Goal: Task Accomplishment & Management: Use online tool/utility

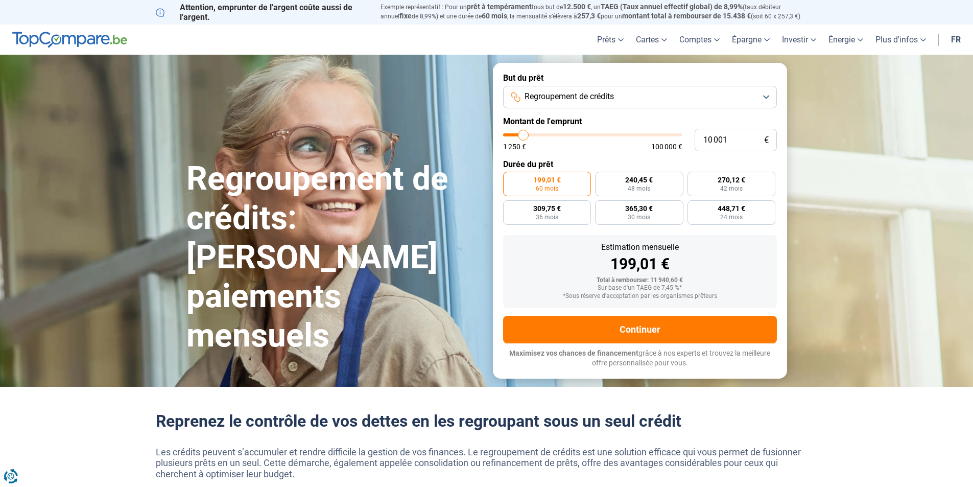
type input "11 000"
type input "11000"
type input "11 250"
type input "11250"
type input "11 500"
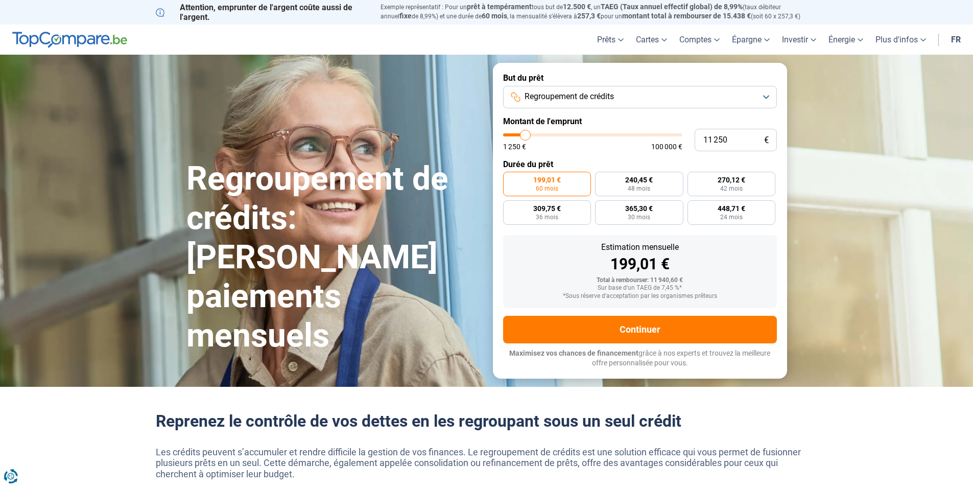
type input "11500"
type input "11 750"
type input "11750"
type input "12 000"
type input "12000"
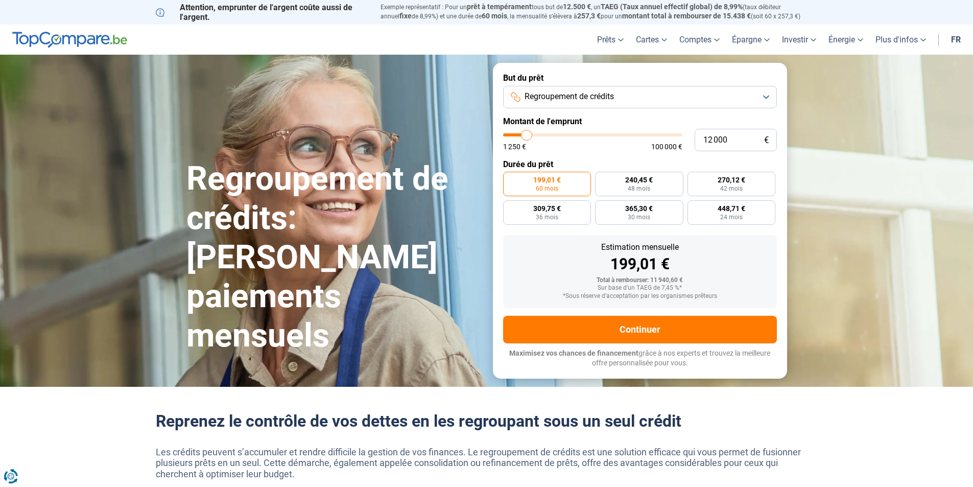
type input "12 500"
type input "12500"
type input "12 750"
type input "12750"
type input "13 000"
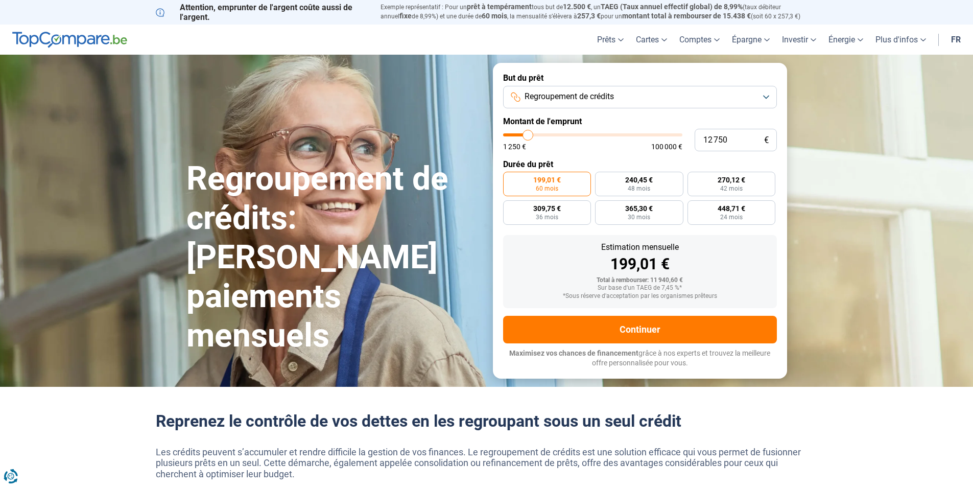
type input "13000"
type input "13 250"
type input "13250"
type input "13 500"
type input "13500"
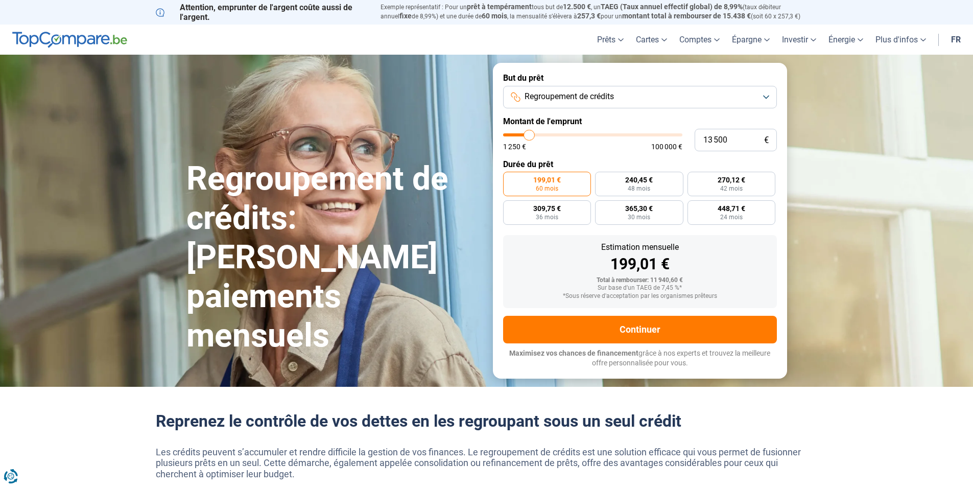
type input "14 000"
type input "14000"
type input "14 250"
type input "14250"
type input "14 500"
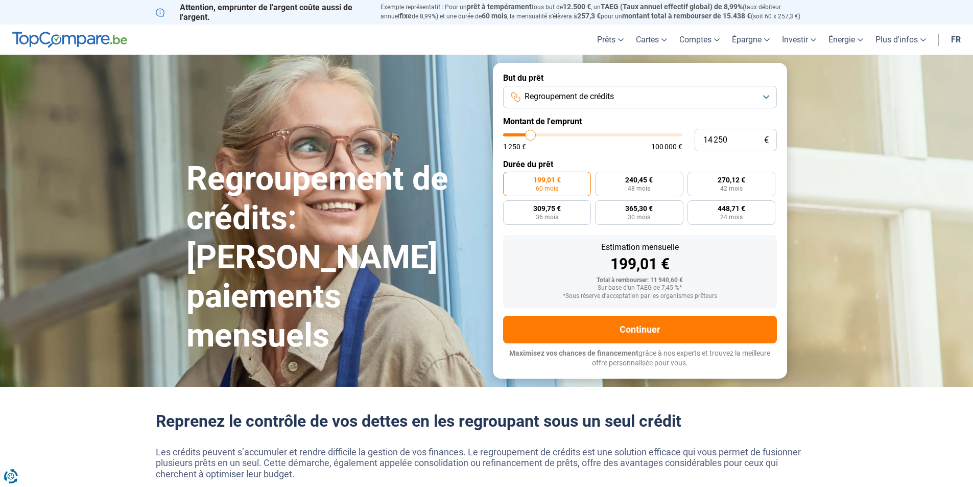
type input "14500"
type input "14 750"
type input "14750"
type input "15 000"
type input "15000"
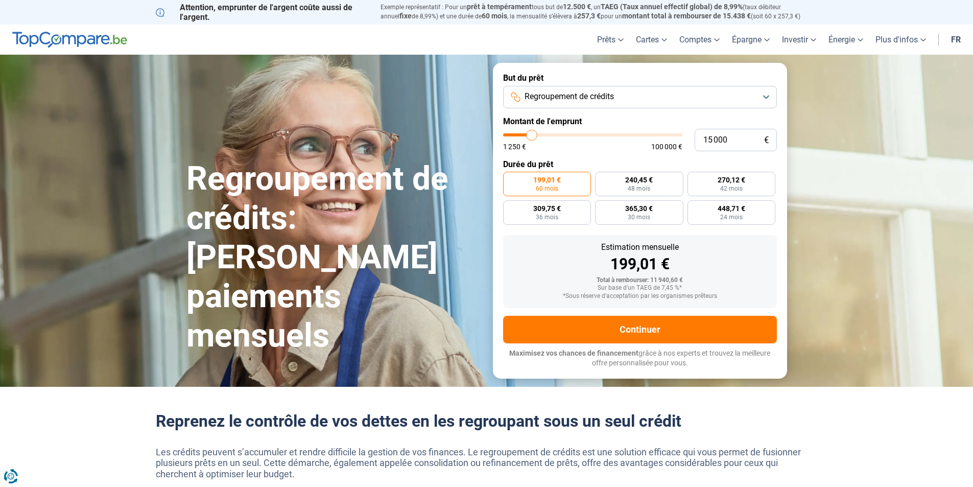
type input "15 500"
type input "15500"
type input "15 750"
type input "15750"
type input "16 000"
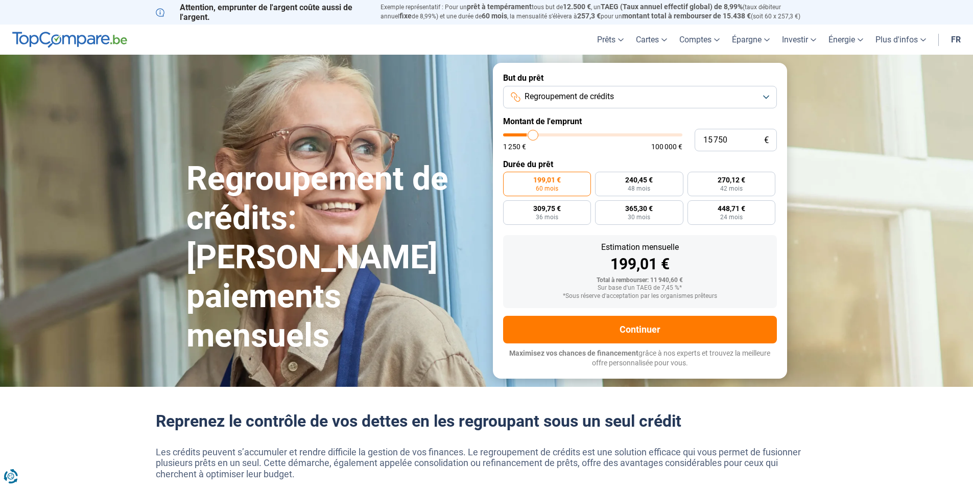
type input "16000"
type input "16 250"
type input "16250"
type input "16 500"
type input "16500"
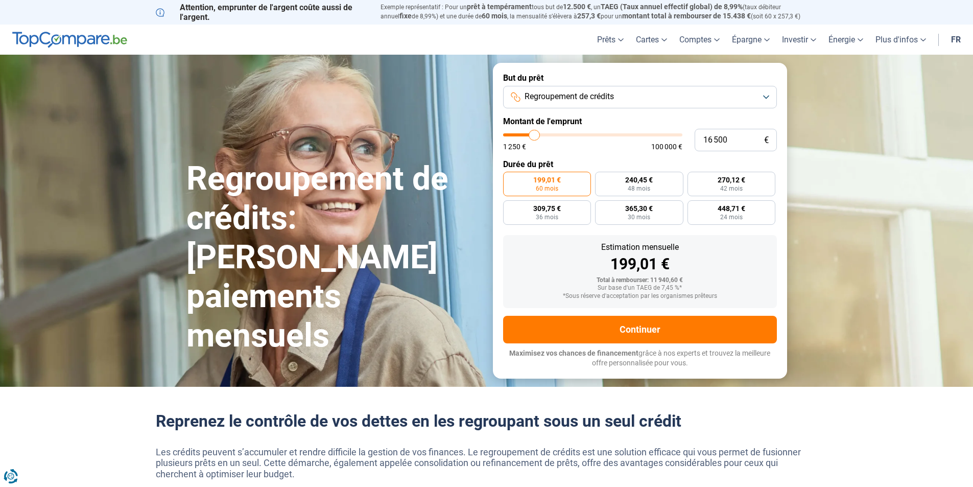
type input "17 000"
type input "17000"
type input "17 250"
type input "17250"
type input "17 500"
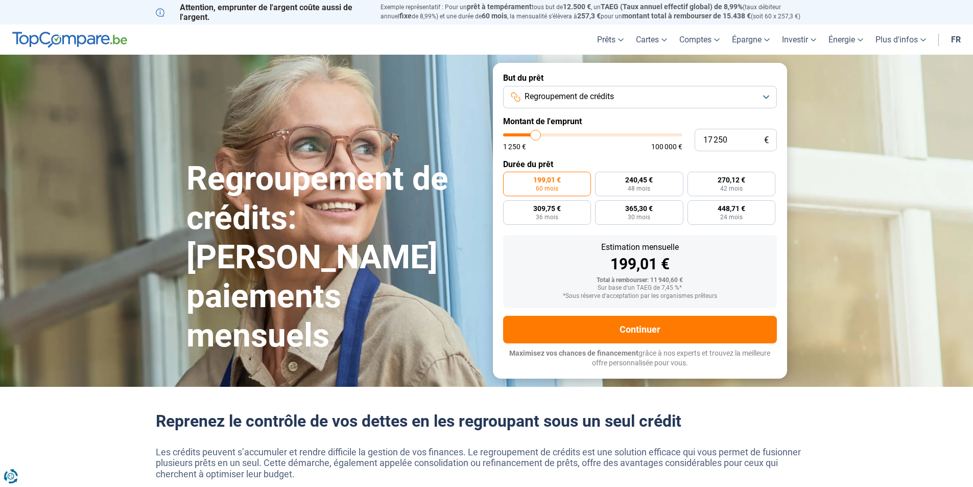
type input "17500"
type input "17 750"
type input "17750"
type input "18 000"
type input "18000"
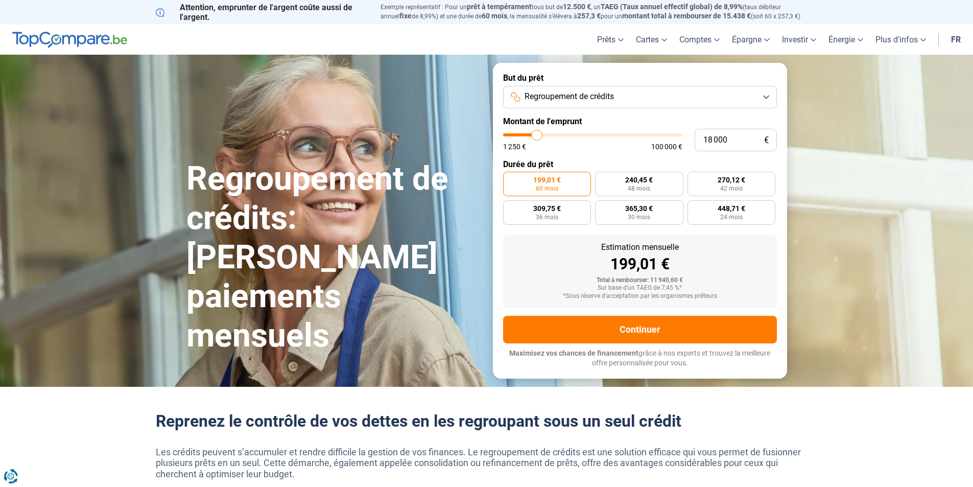
type input "18 500"
type input "18500"
type input "18 750"
type input "18750"
type input "19 000"
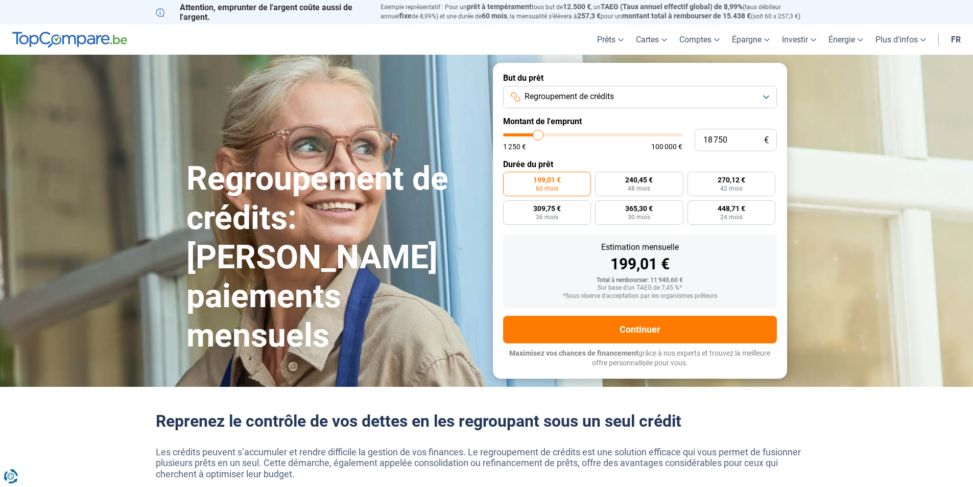
type input "19000"
type input "19 250"
type input "19250"
type input "19 750"
type input "19750"
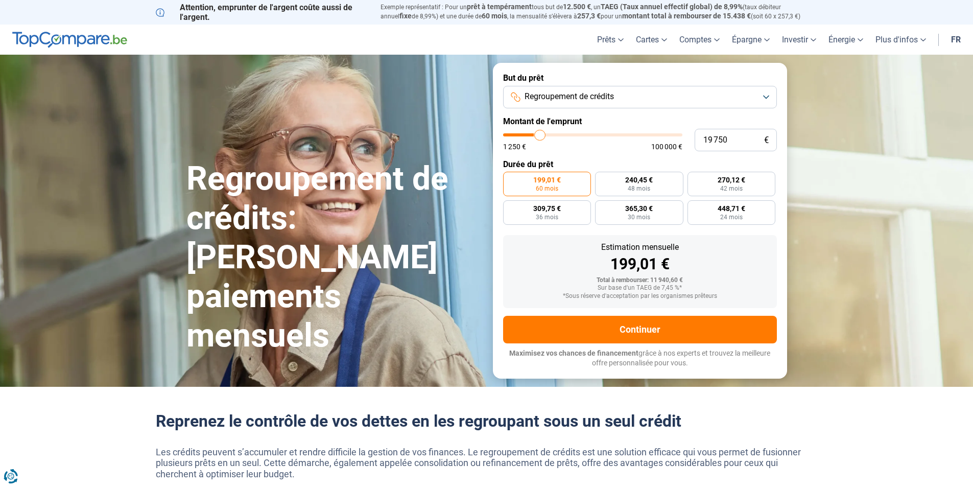
type input "20 000"
type input "20000"
type input "20 250"
type input "20250"
type input "20 750"
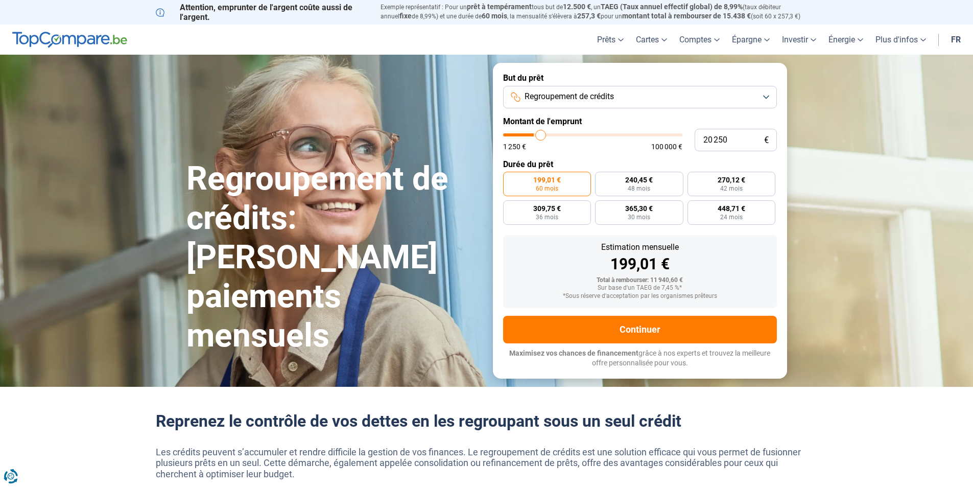
type input "20750"
type input "21 250"
type input "21250"
type input "21 500"
type input "21500"
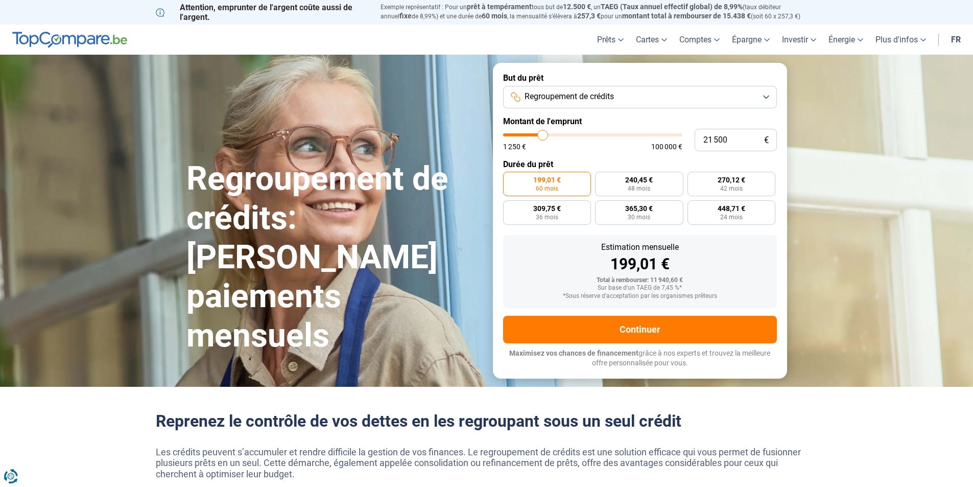
type input "21 750"
type input "21750"
type input "22 000"
type input "22000"
type input "22 250"
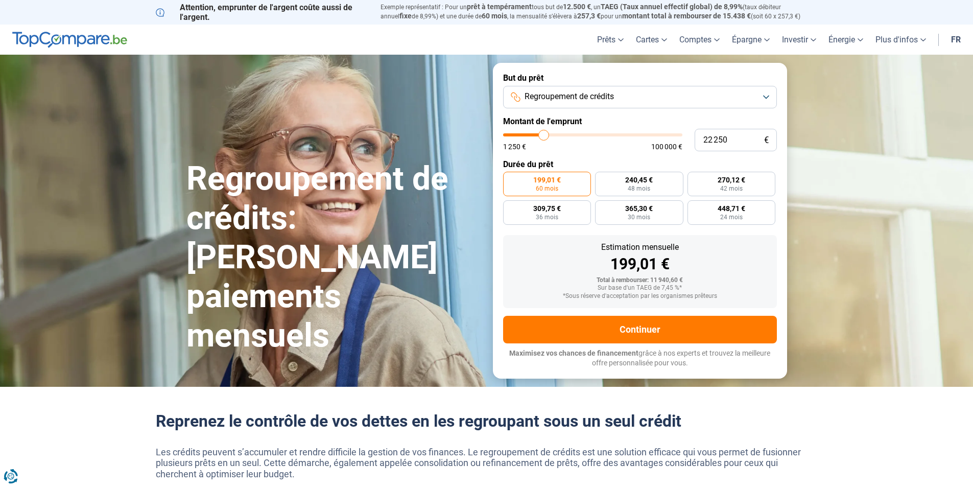
type input "22250"
type input "22 750"
type input "22750"
type input "23 000"
type input "23000"
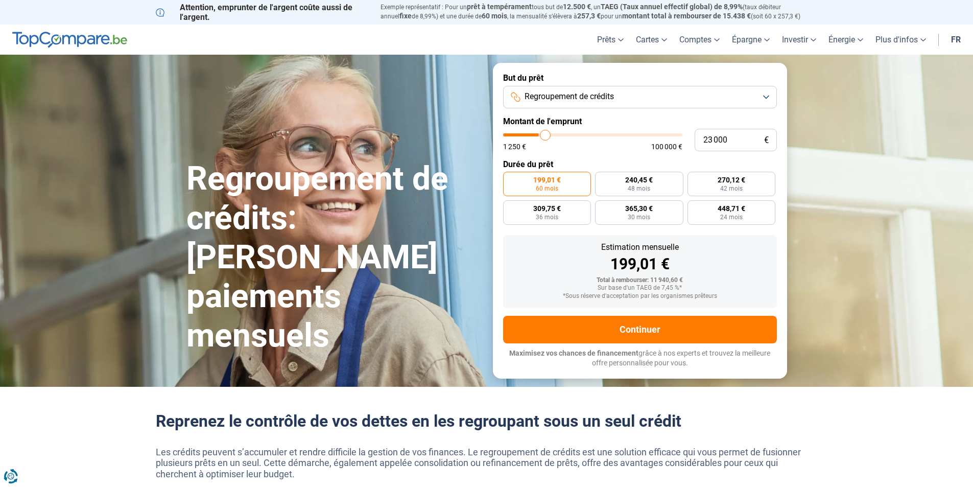
type input "23 500"
type input "23500"
type input "23 750"
type input "23750"
type input "24 250"
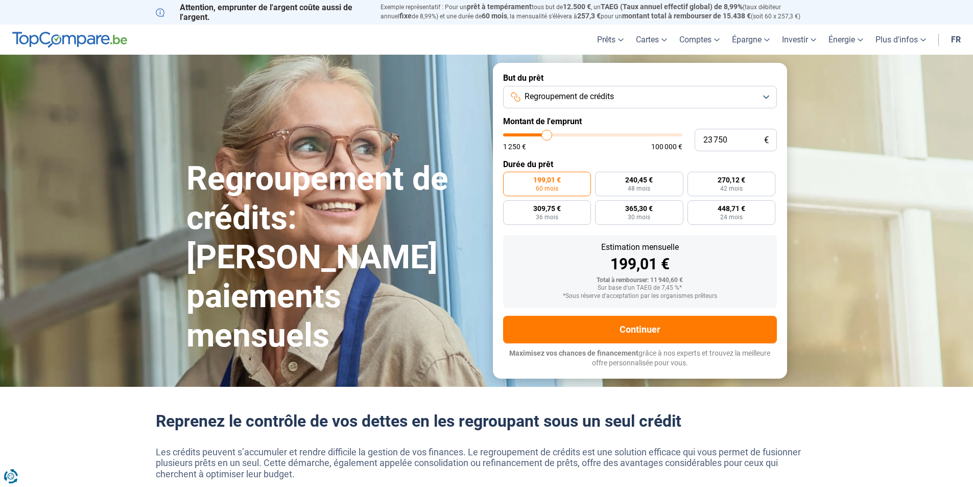
type input "24250"
type input "24 750"
type input "24750"
type input "25 000"
type input "25000"
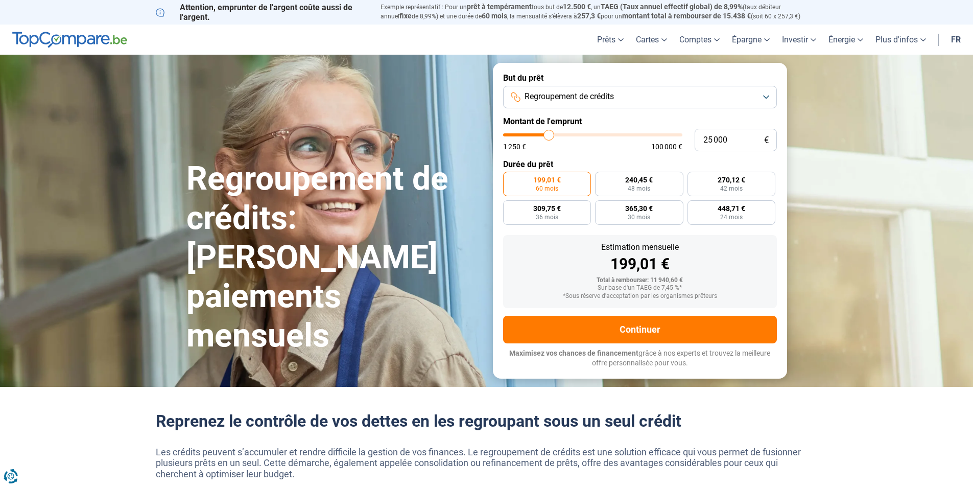
type input "25 250"
type input "25250"
type input "25 750"
type input "25750"
type input "26 000"
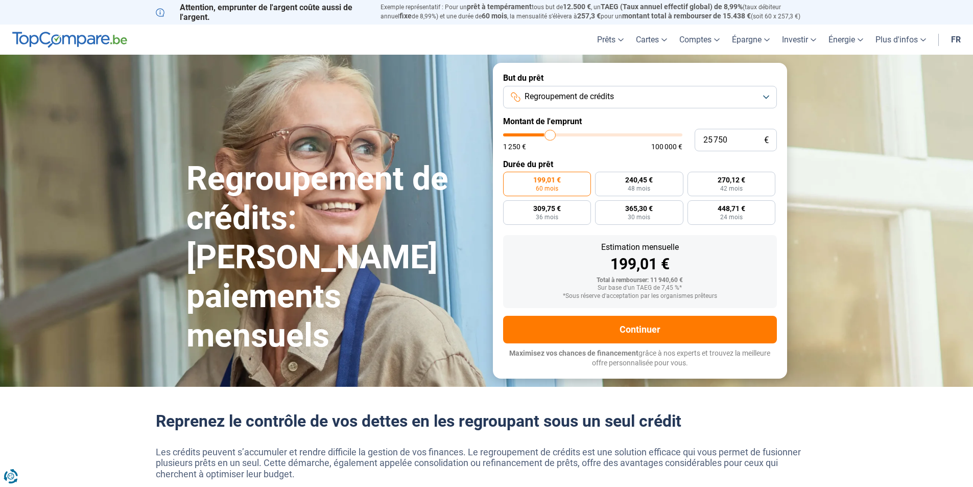
type input "26000"
type input "26 250"
type input "26250"
type input "26 500"
type input "26500"
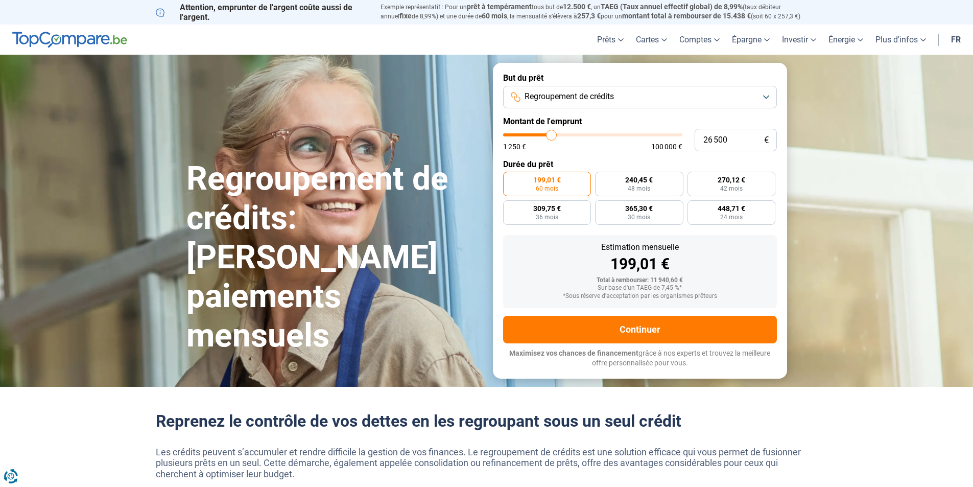
type input "27 250"
type input "27250"
type input "27 500"
type input "27500"
type input "27 750"
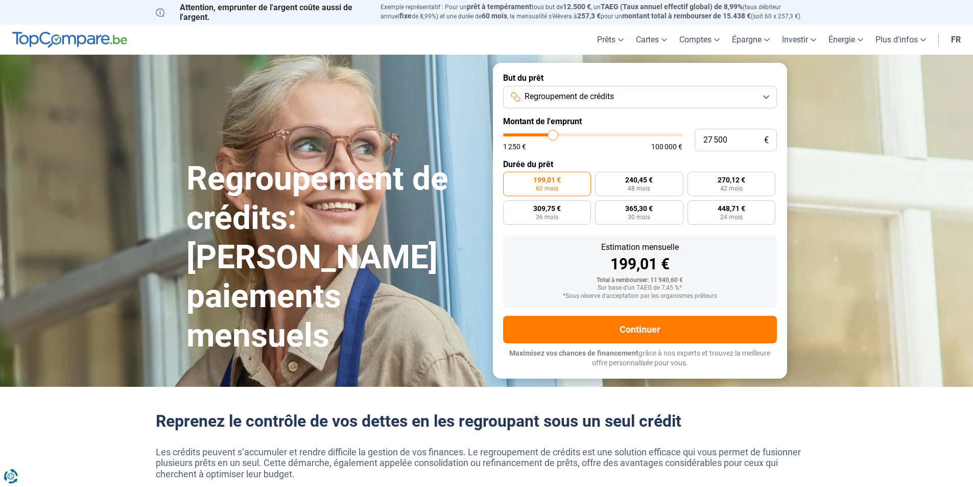
type input "27750"
type input "28 000"
type input "28000"
type input "28 250"
type input "28250"
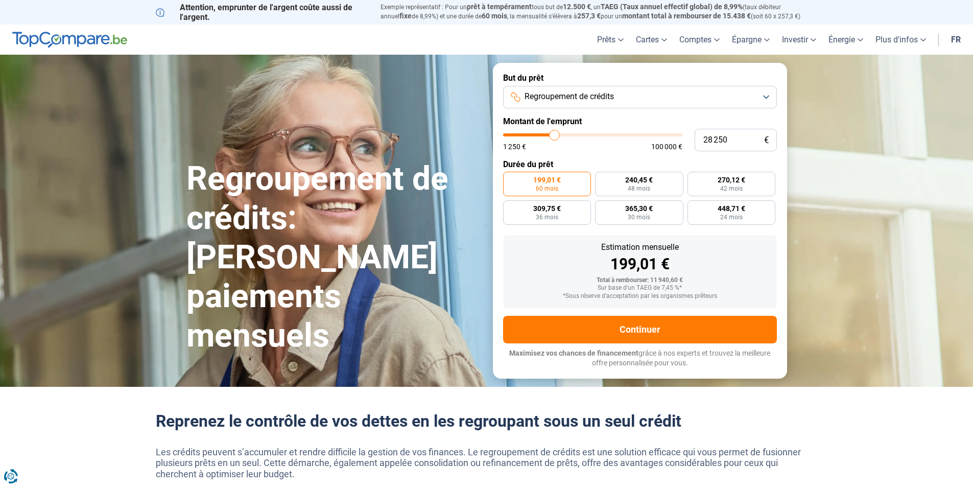
type input "28 750"
type input "28750"
type input "29 000"
type input "29000"
type input "29 250"
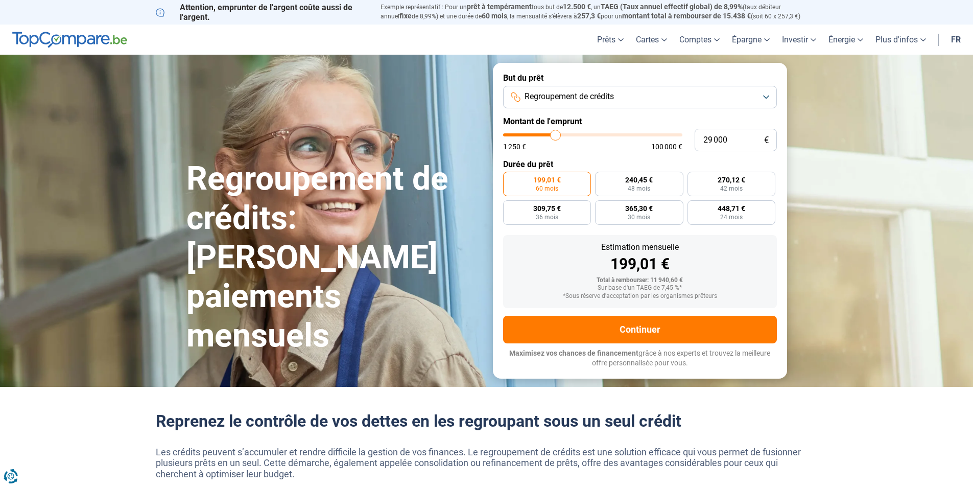
type input "29250"
type input "29 500"
type input "29500"
type input "29 750"
type input "29750"
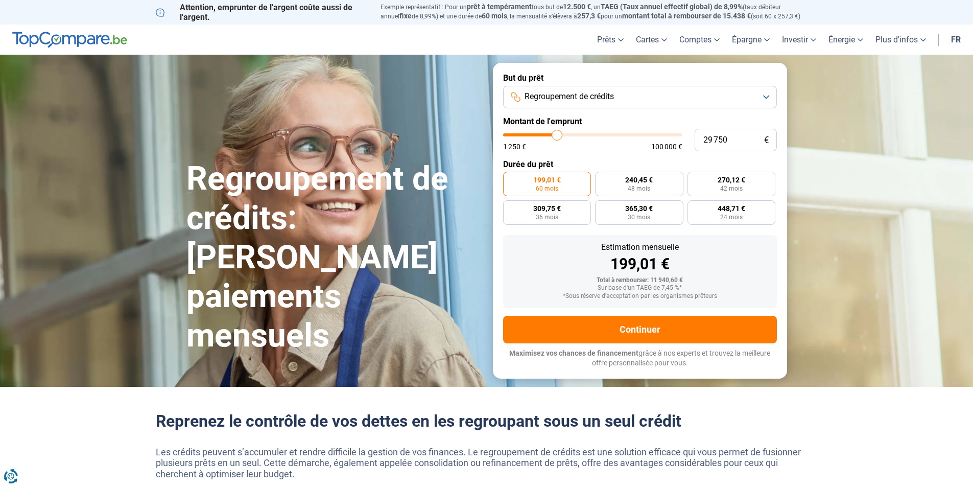
type input "30 250"
type input "30250"
type input "30 500"
type input "30500"
type input "30 750"
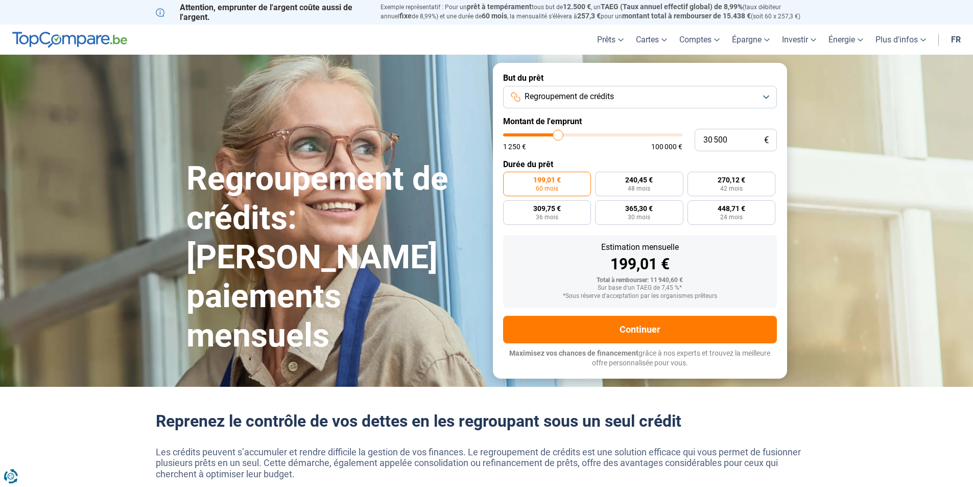
type input "30750"
type input "31 000"
type input "31000"
type input "31 250"
type input "31250"
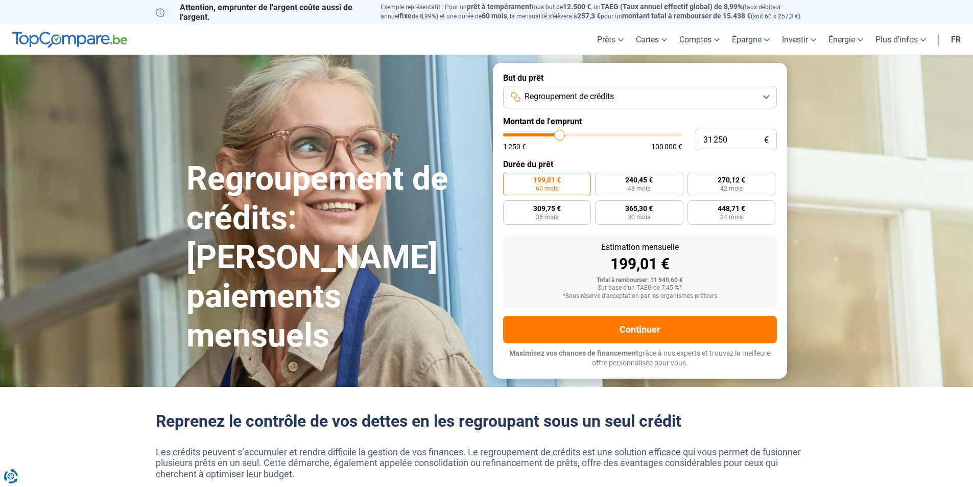
type input "31 750"
type input "31750"
type input "32 000"
type input "32000"
type input "32 250"
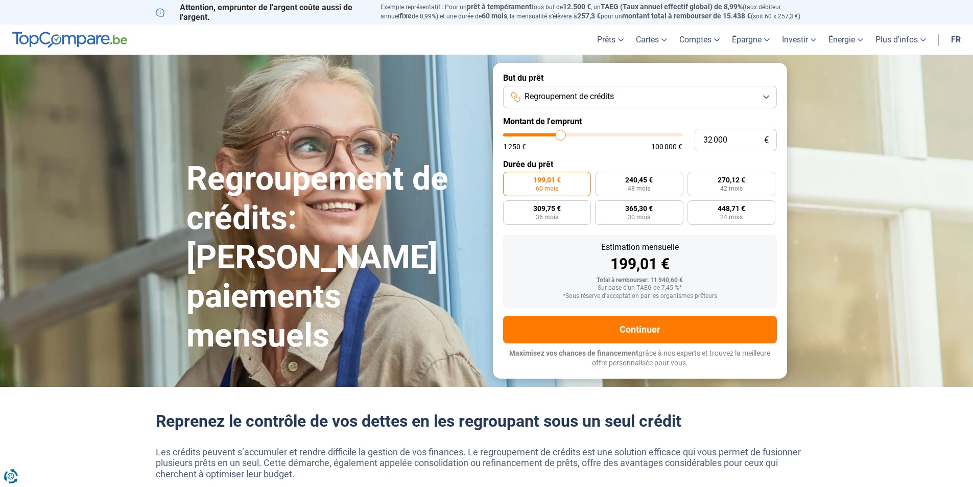
type input "32250"
type input "32 500"
type input "32500"
type input "32 750"
type input "32750"
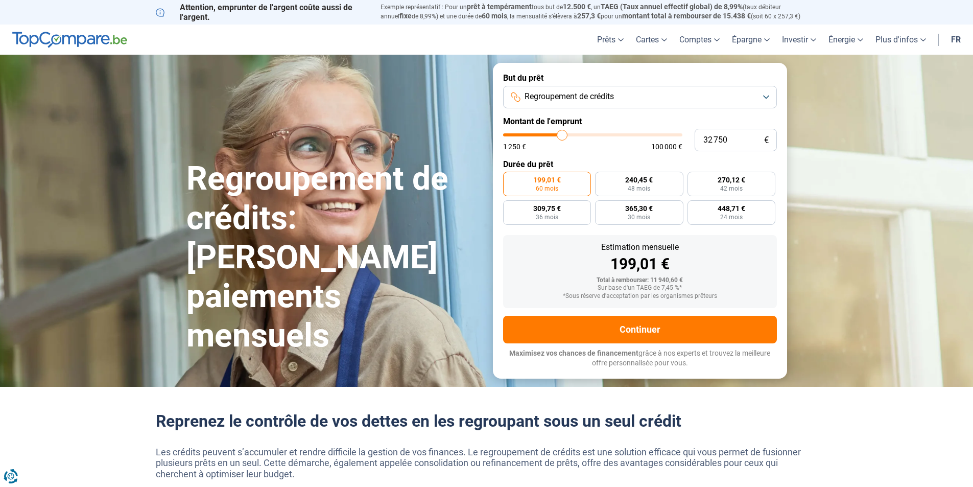
type input "33 500"
type input "33500"
type input "33 750"
type input "33750"
type input "34 000"
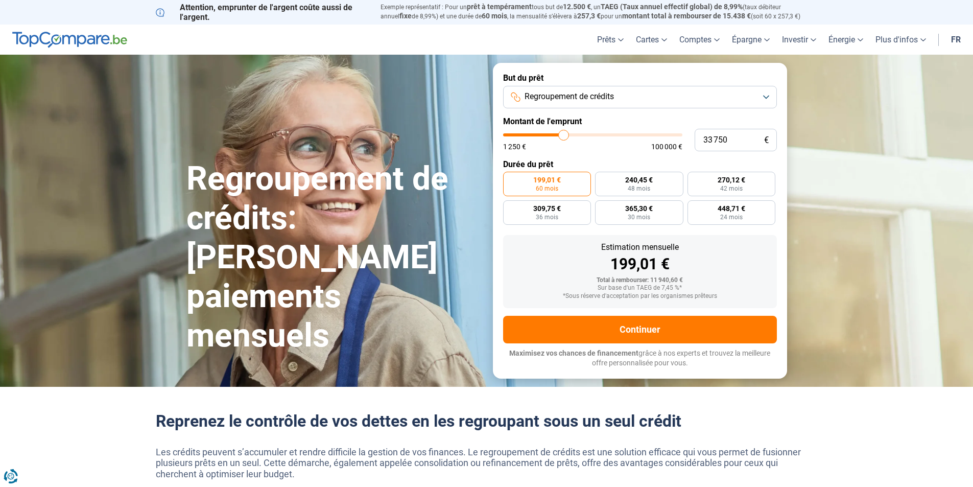
type input "34000"
type input "34 250"
type input "34250"
type input "34 750"
type input "34750"
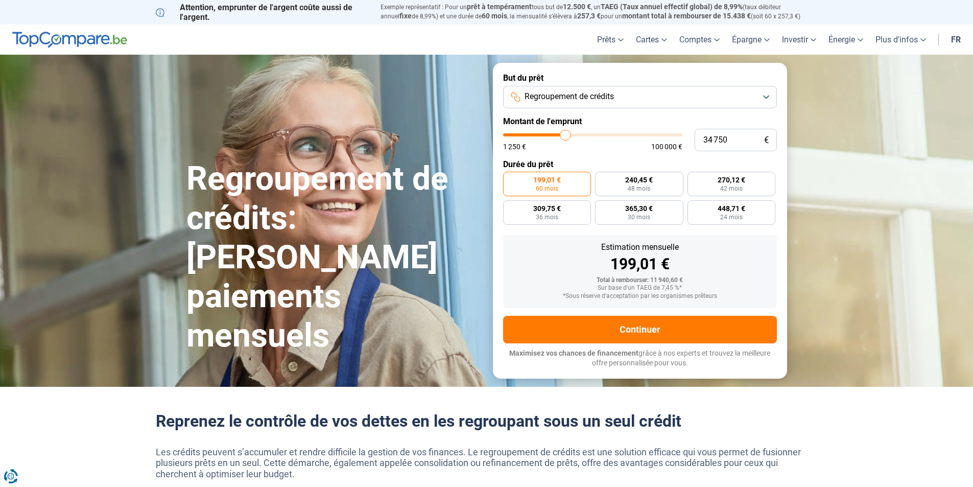
type input "35 000"
type input "35000"
type input "35 250"
type input "35250"
type input "36 250"
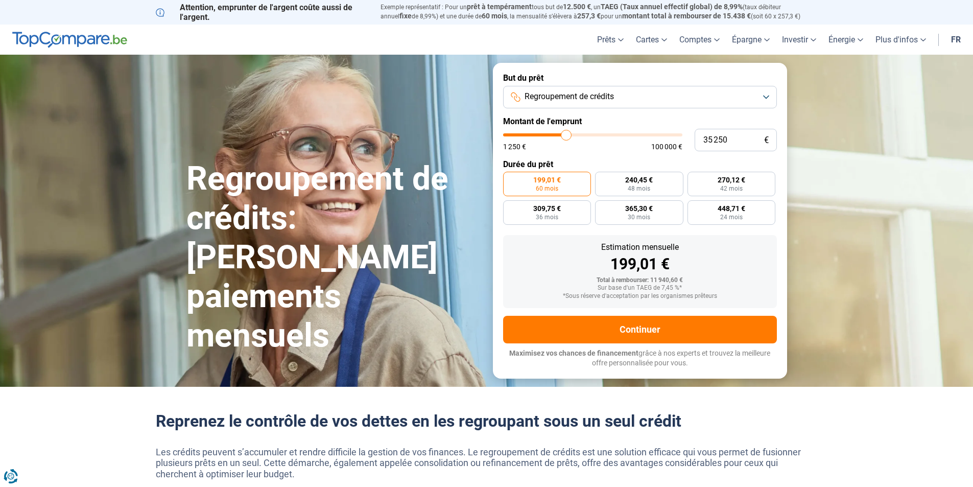
type input "36250"
type input "36 750"
type input "36750"
type input "37 750"
type input "37750"
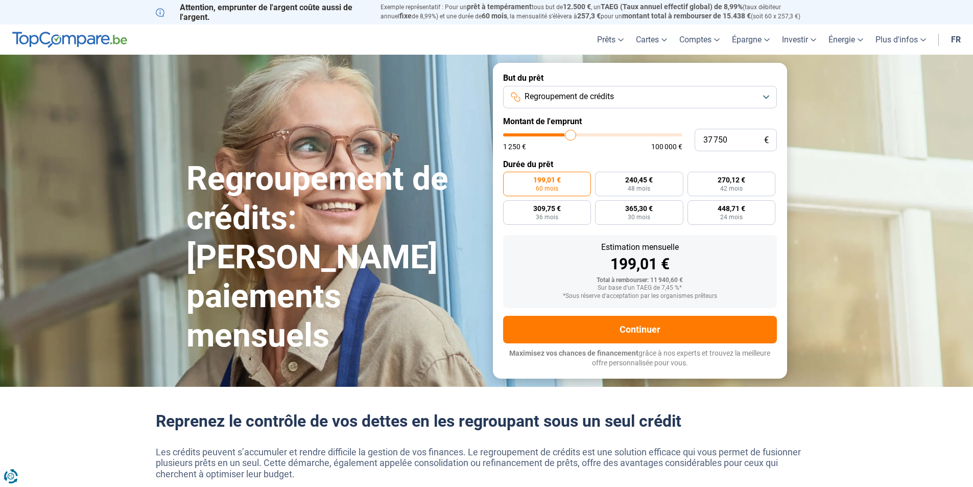
type input "38 750"
type input "38750"
type input "39 250"
type input "39250"
type input "39 750"
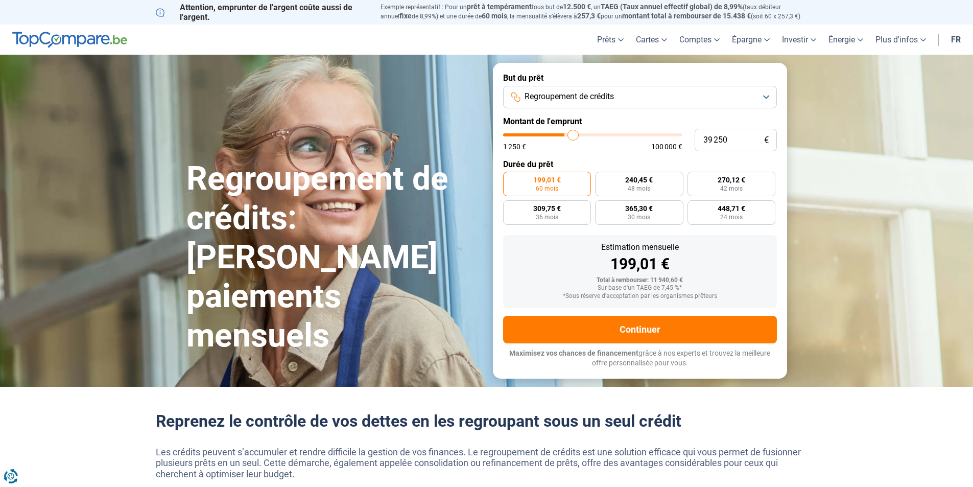
type input "39750"
type input "40 250"
type input "40250"
type input "40 750"
type input "40750"
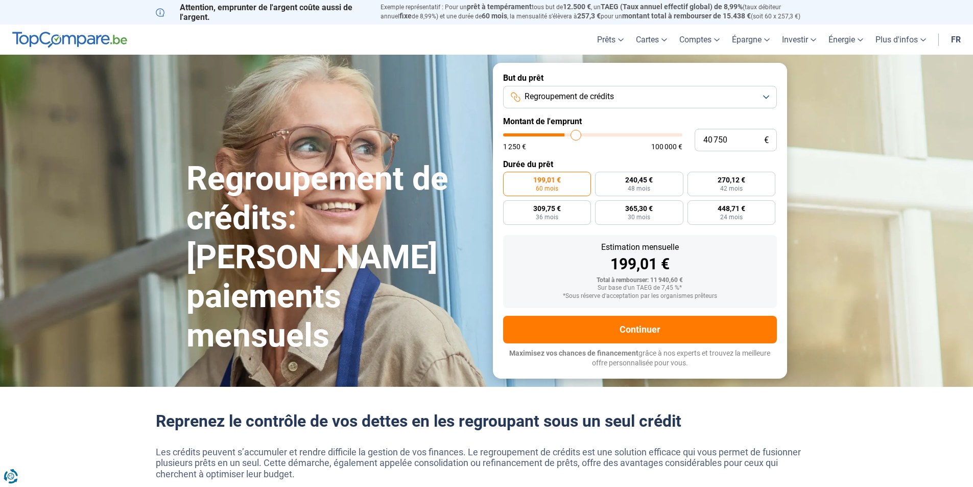
type input "41 000"
type input "41000"
type input "41 250"
type input "41250"
type input "41 500"
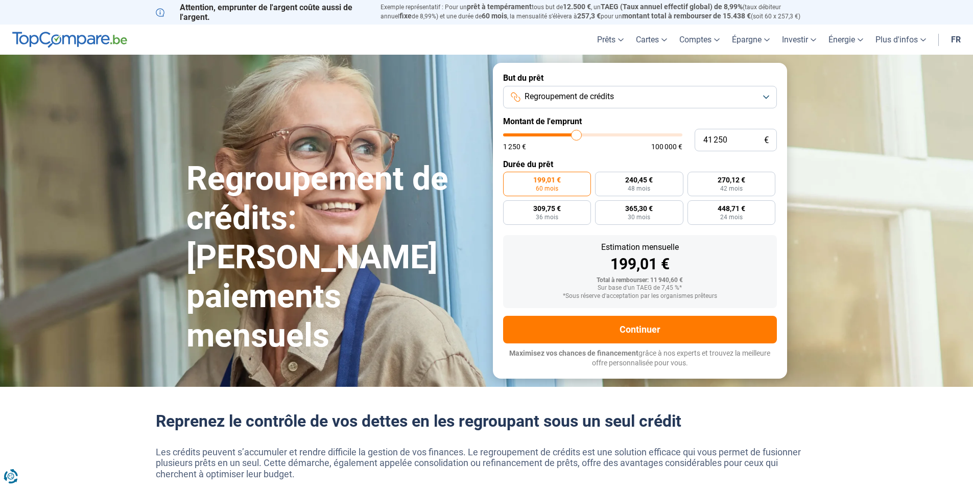
type input "41500"
type input "42 000"
type input "42000"
type input "42 250"
type input "42250"
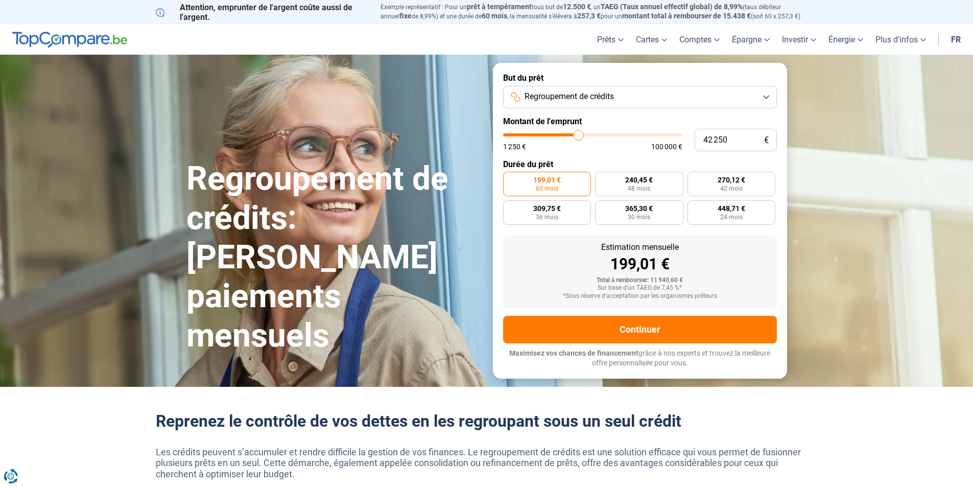
type input "42 500"
type input "42500"
type input "42 750"
type input "42750"
type input "43 000"
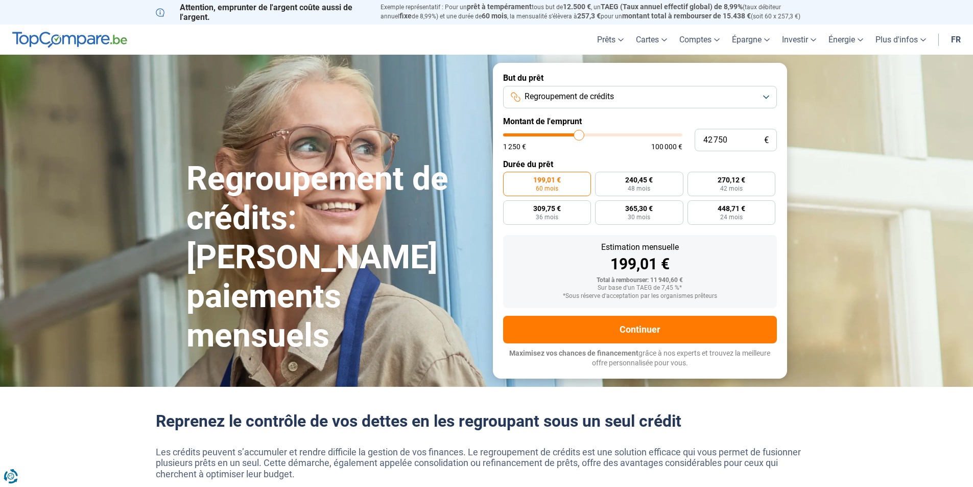
type input "43000"
type input "43 500"
type input "43500"
type input "43 750"
type input "43750"
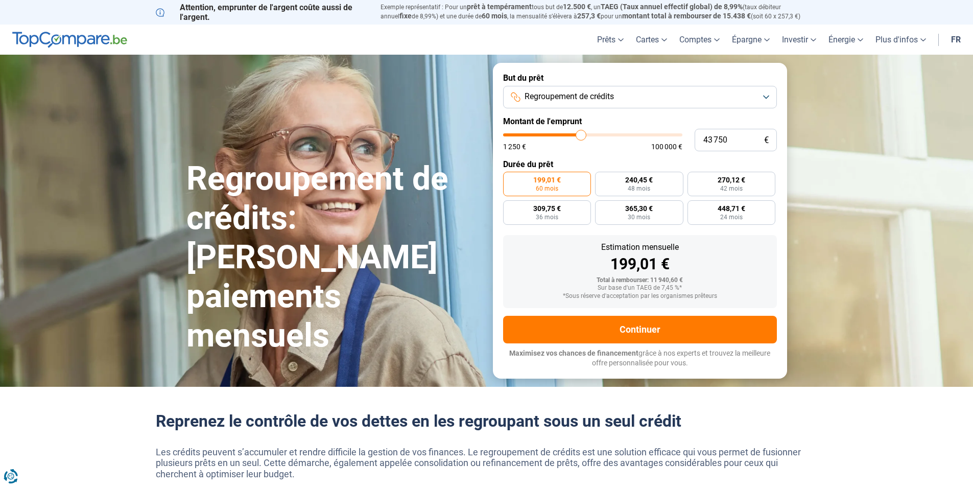
type input "44 000"
type input "44000"
type input "44 250"
type input "44250"
type input "44 500"
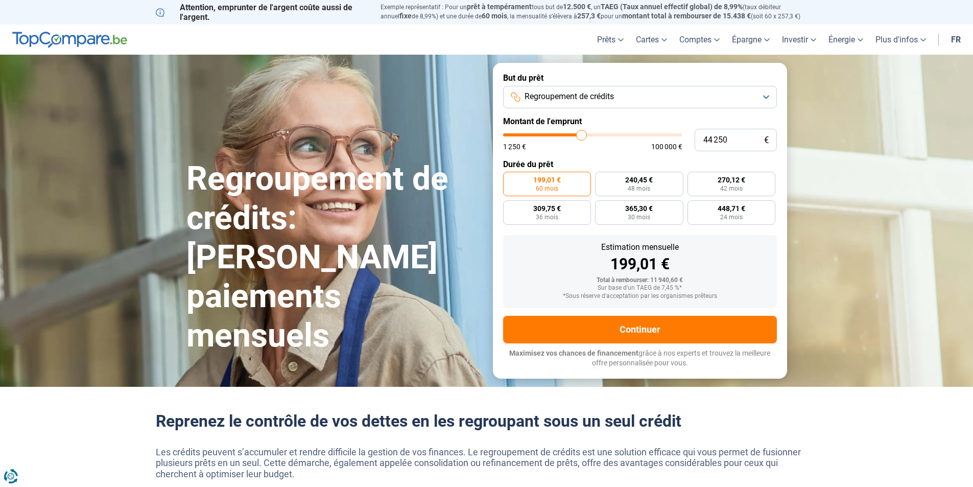
type input "44500"
type input "45 000"
type input "45000"
type input "45 250"
type input "45250"
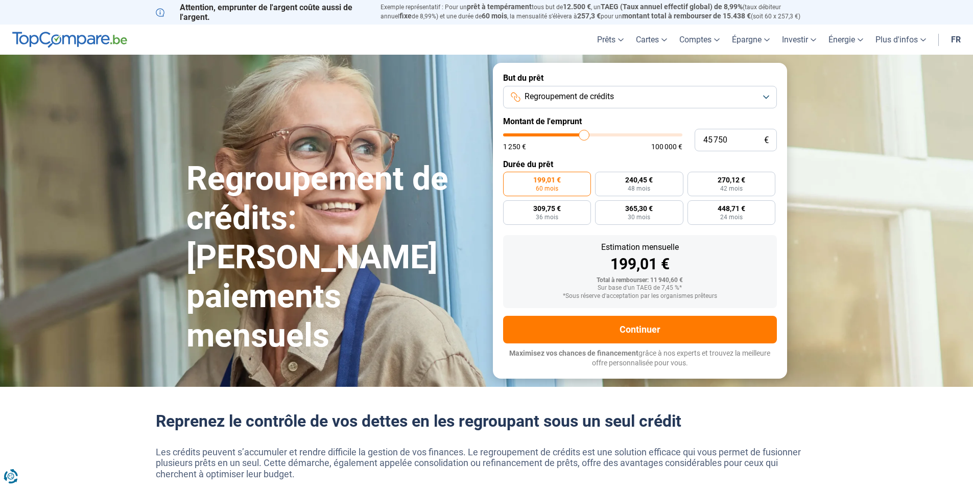
drag, startPoint x: 525, startPoint y: 139, endPoint x: 584, endPoint y: 138, distance: 59.8
click at [584, 136] on input "range" at bounding box center [592, 134] width 179 height 3
